Goal: Task Accomplishment & Management: Complete application form

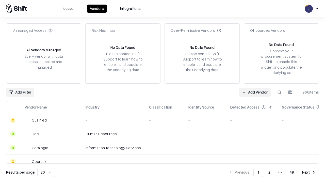
click at [254, 92] on link "Add Vendor" at bounding box center [255, 92] width 32 height 9
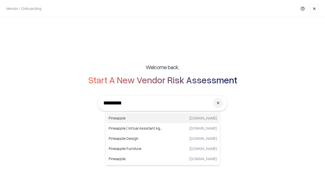
click at [163, 118] on div "Pineapple [DOMAIN_NAME]" at bounding box center [163, 118] width 112 height 10
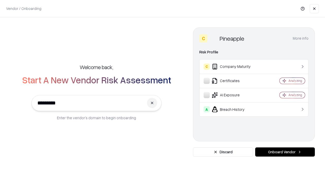
type input "*********"
click at [285, 152] on button "Onboard Vendor" at bounding box center [285, 151] width 60 height 9
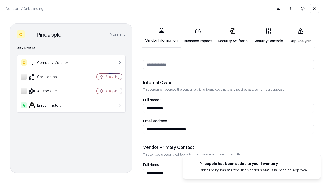
scroll to position [263, 0]
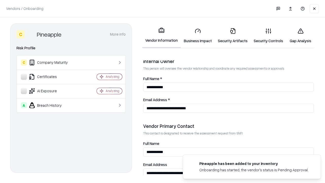
click at [198, 36] on link "Business Impact" at bounding box center [198, 36] width 34 height 24
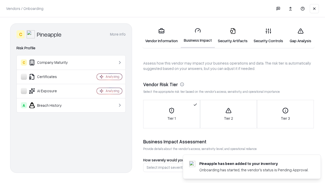
click at [232, 36] on link "Security Artifacts" at bounding box center [233, 36] width 36 height 24
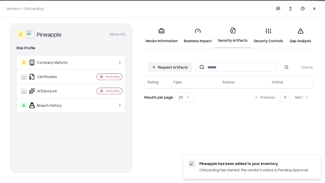
click at [170, 67] on button "Request Artifacts" at bounding box center [170, 66] width 44 height 9
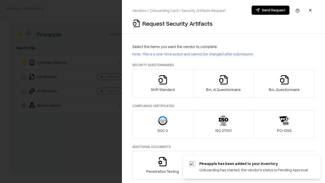
click at [162, 83] on icon "button" at bounding box center [163, 80] width 10 height 10
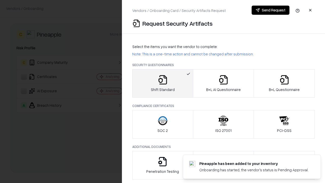
click at [270, 10] on button "Send Request" at bounding box center [270, 10] width 38 height 9
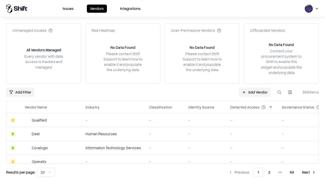
click at [279, 92] on button at bounding box center [279, 92] width 9 height 9
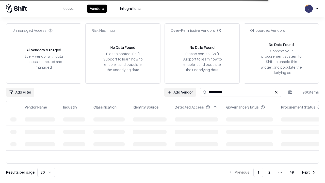
type input "*********"
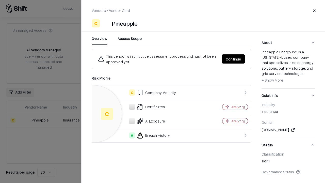
click at [233, 59] on button "Continue" at bounding box center [233, 58] width 23 height 9
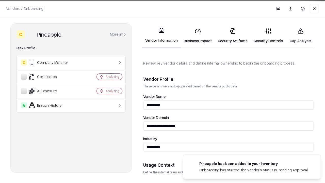
click at [232, 36] on link "Security Artifacts" at bounding box center [233, 36] width 36 height 24
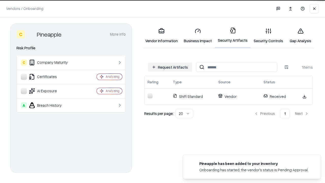
click at [300, 36] on link "Gap Analysis" at bounding box center [300, 36] width 29 height 24
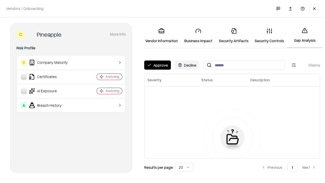
click at [157, 65] on button "Approve" at bounding box center [157, 64] width 27 height 9
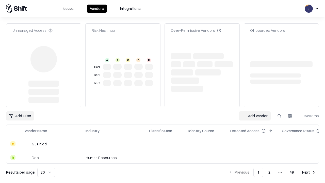
click at [254, 116] on link "Add Vendor" at bounding box center [255, 115] width 32 height 9
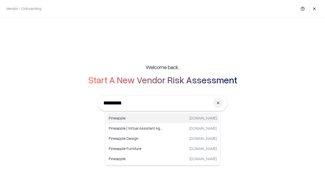
click at [163, 118] on div "Pineapple [DOMAIN_NAME]" at bounding box center [163, 118] width 112 height 10
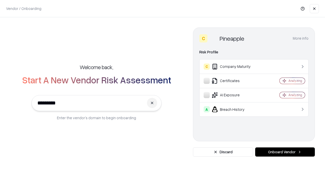
type input "*********"
click at [285, 152] on button "Onboard Vendor" at bounding box center [285, 151] width 60 height 9
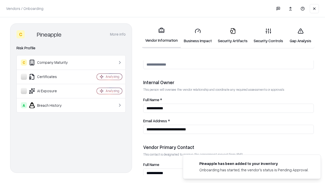
scroll to position [263, 0]
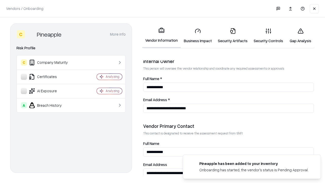
click at [300, 36] on link "Gap Analysis" at bounding box center [300, 36] width 29 height 24
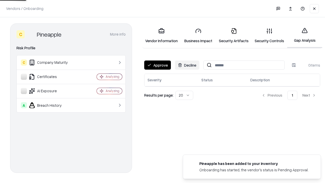
click at [157, 65] on button "Approve" at bounding box center [157, 64] width 27 height 9
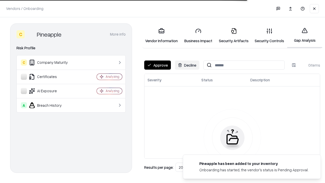
click at [157, 65] on button "Approve" at bounding box center [157, 64] width 27 height 9
